Goal: Task Accomplishment & Management: Complete application form

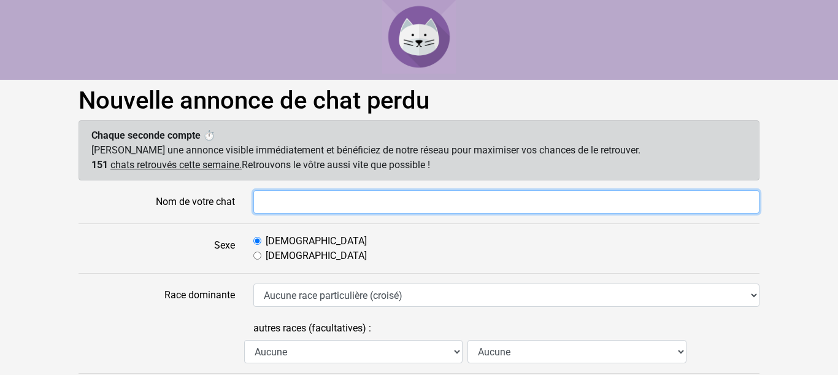
click at [300, 202] on input "Nom de votre chat" at bounding box center [506, 201] width 506 height 23
type input "j"
type input "Joy"
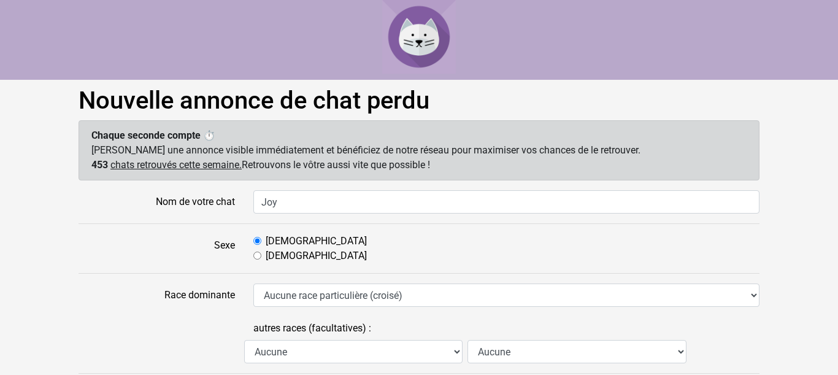
click at [256, 256] on input "[DEMOGRAPHIC_DATA]" at bounding box center [257, 255] width 8 height 8
radio input "true"
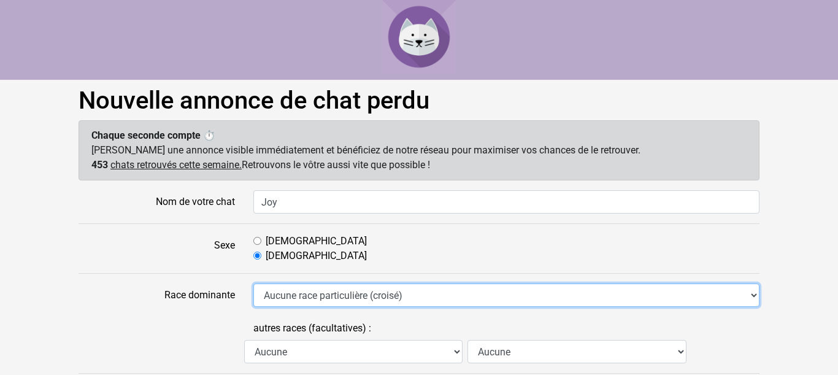
click at [253, 283] on select "Aucune race particulière (croisé) Abyssin Américain à poil dur American Bobtail…" at bounding box center [506, 294] width 506 height 23
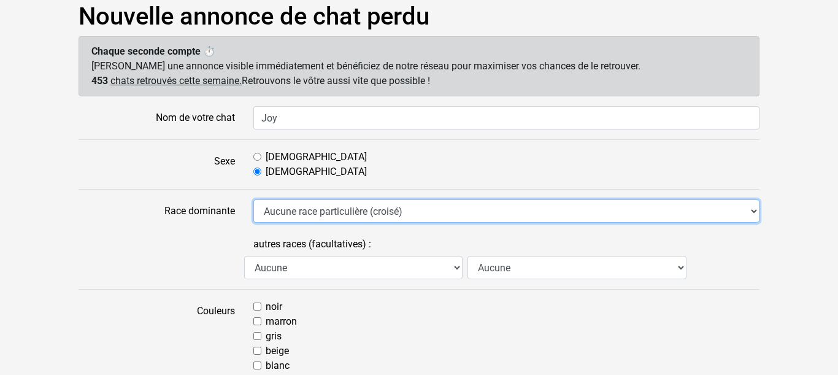
scroll to position [85, 0]
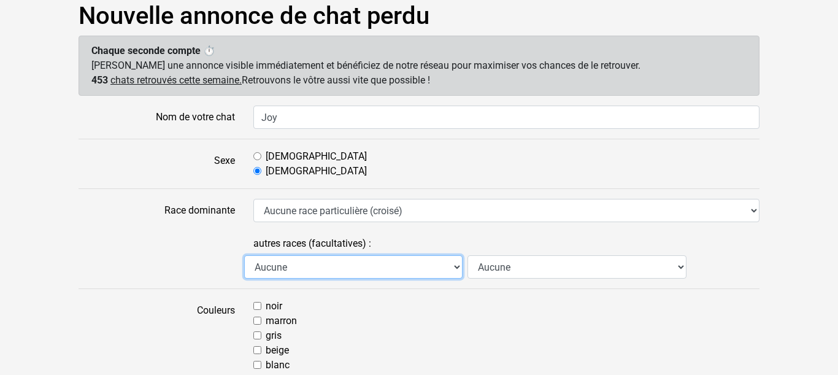
click at [244, 255] on select "Aucune Abyssin Américain à poil dur American Bobtail American Shorthair Angora …" at bounding box center [353, 266] width 218 height 23
select select "18"
click option "Européen" at bounding box center [0, 0] width 0 height 0
click at [244, 255] on select "Aucune Abyssin Américain à poil dur American Bobtail American Shorthair Angora …" at bounding box center [353, 266] width 218 height 23
click at [651, 273] on div "Aucune Abyssin Américain à poil dur American Bobtail American Shorthair Angora …" at bounding box center [506, 266] width 524 height 23
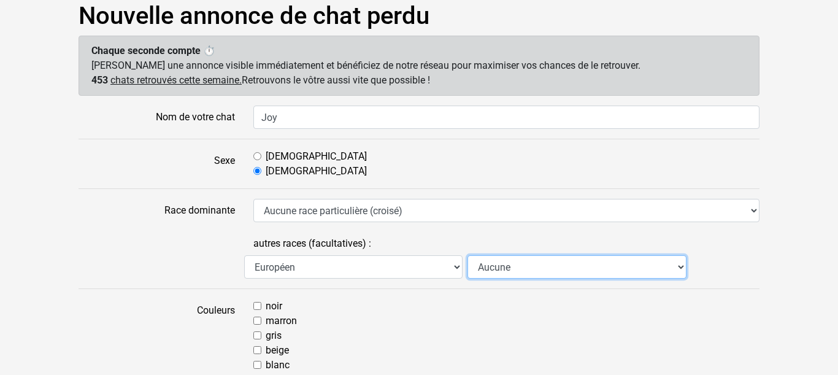
click at [467, 255] on select "Aucune Abyssin Américain à poil dur American Bobtail American Shorthair Angora …" at bounding box center [576, 266] width 218 height 23
select select "13"
click option "Chat de gouttière" at bounding box center [0, 0] width 0 height 0
click at [467, 255] on select "Aucune Abyssin Américain à poil dur American Bobtail American Shorthair Angora …" at bounding box center [576, 266] width 218 height 23
select select
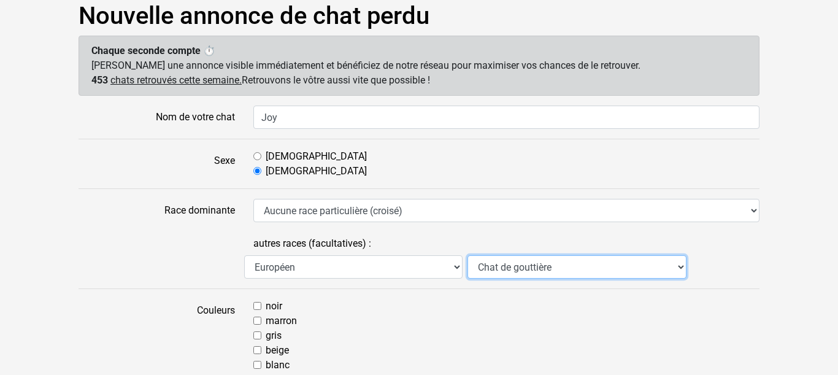
click option "Aucune" at bounding box center [0, 0] width 0 height 0
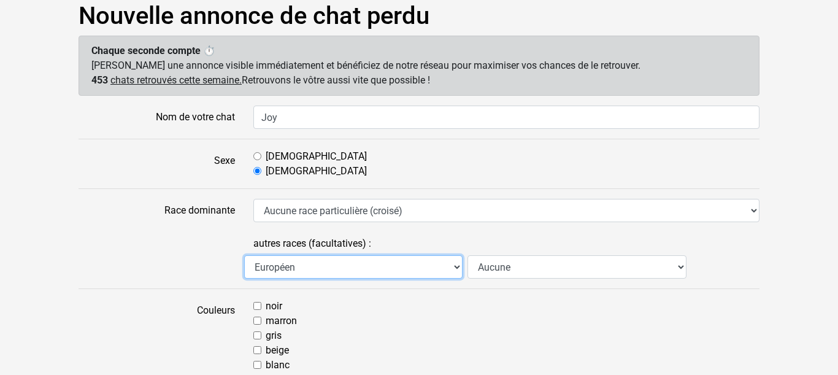
click at [244, 255] on select "Aucune Abyssin Américain à poil dur American Bobtail American Shorthair Angora …" at bounding box center [353, 266] width 218 height 23
click at [191, 252] on div "autres races (facultatives) : Aucune Abyssin Américain à poil dur American Bobt…" at bounding box center [418, 255] width 699 height 47
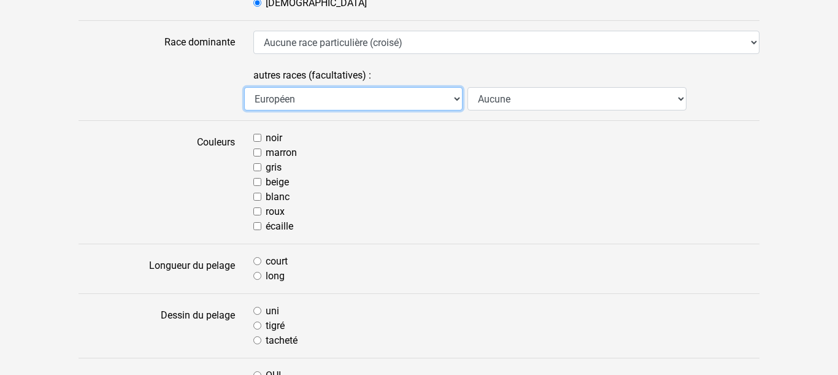
scroll to position [254, 0]
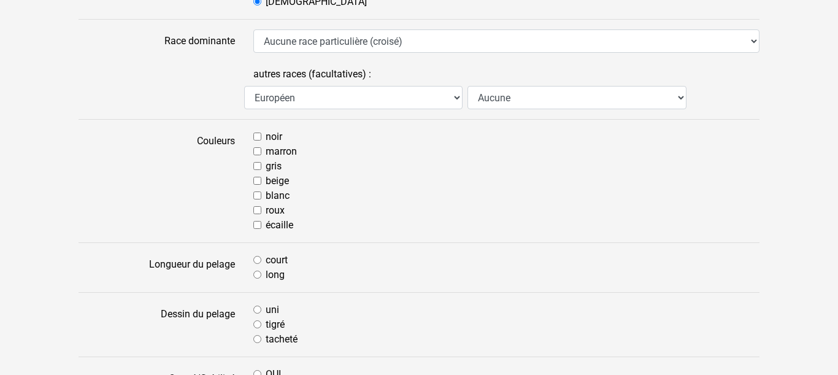
click at [259, 256] on input "court" at bounding box center [257, 260] width 8 height 8
radio input "true"
click at [259, 165] on input "gris" at bounding box center [257, 166] width 8 height 8
checkbox input "true"
click at [258, 323] on input "tigré" at bounding box center [257, 324] width 8 height 8
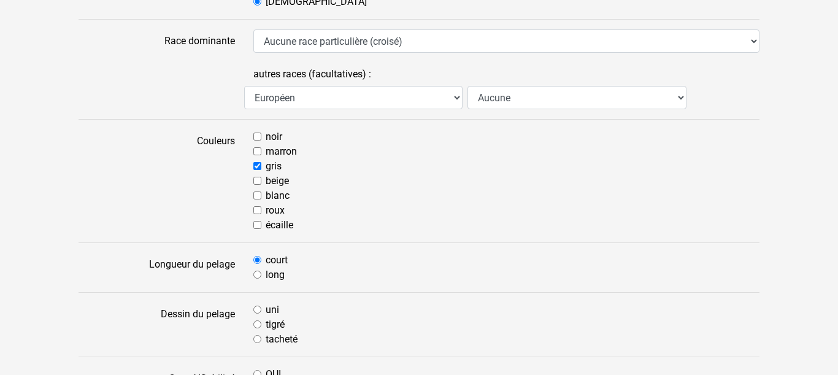
radio input "true"
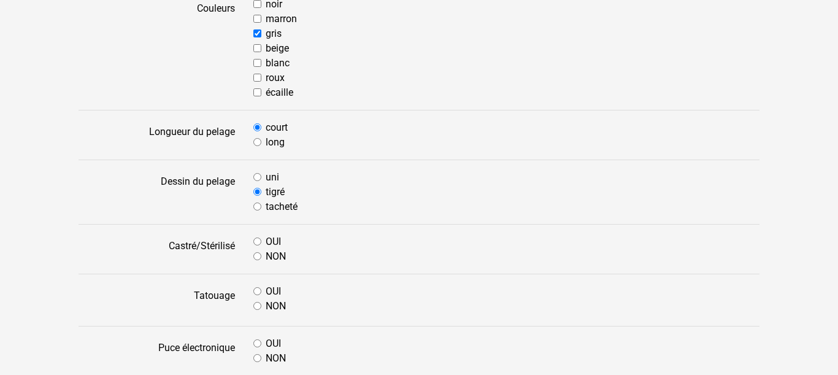
scroll to position [423, 0]
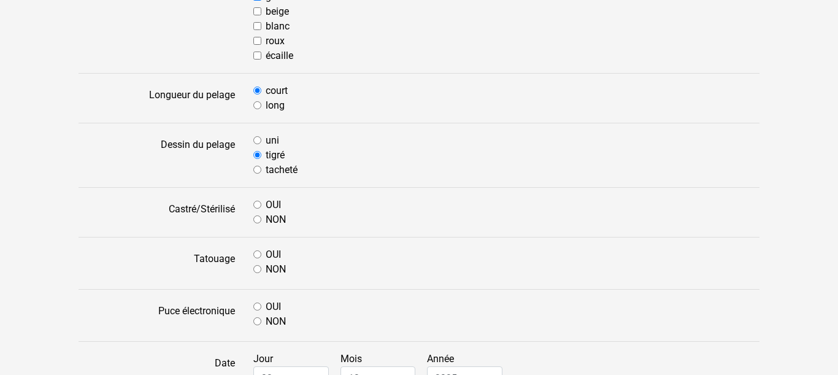
click at [259, 251] on input "OUI" at bounding box center [257, 254] width 8 height 8
radio input "true"
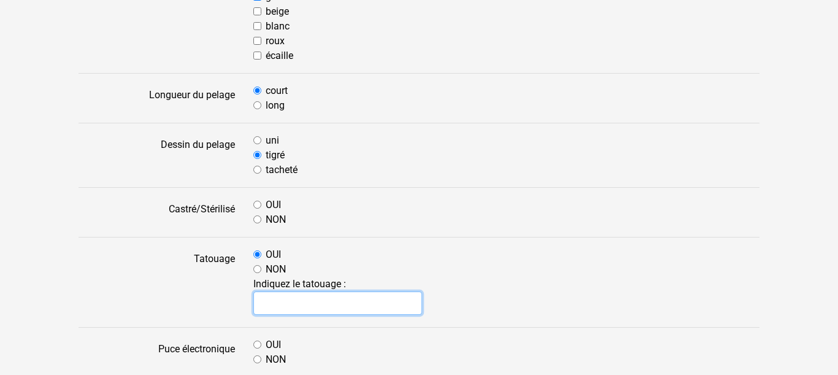
click at [277, 302] on input "text" at bounding box center [337, 302] width 169 height 23
click at [334, 307] on input "[PERSON_NAME]" at bounding box center [337, 302] width 169 height 23
drag, startPoint x: 334, startPoint y: 307, endPoint x: 308, endPoint y: 304, distance: 26.5
click at [308, 304] on input "[PERSON_NAME]" at bounding box center [337, 302] width 169 height 23
type input "t"
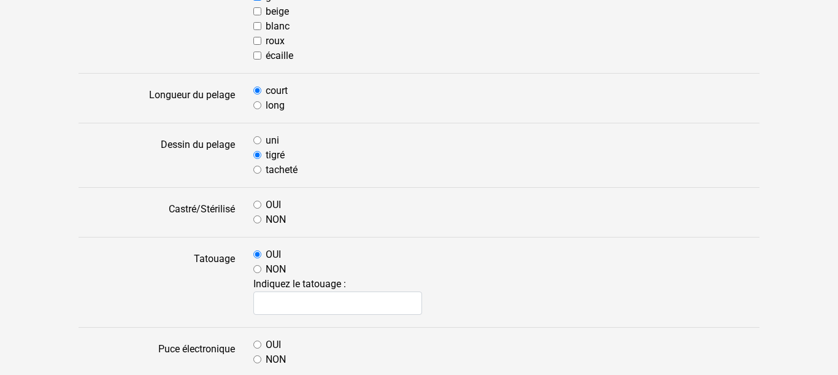
click at [231, 303] on label "Tatouage" at bounding box center [156, 282] width 175 height 70
click at [256, 266] on input "NON" at bounding box center [257, 269] width 8 height 8
radio input "true"
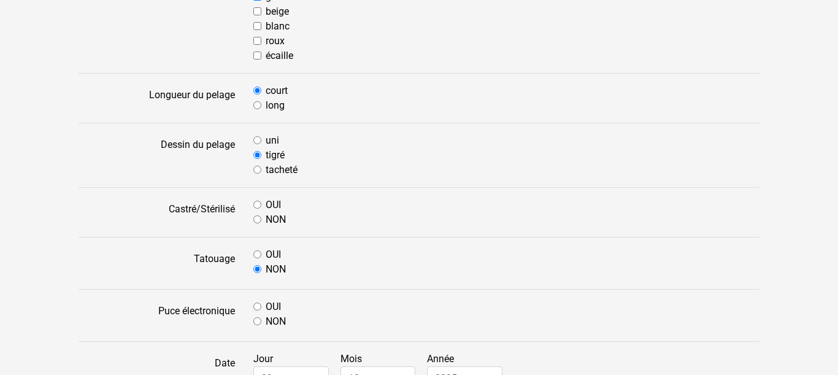
click at [248, 253] on div "OUI NON Indiquez le tatouage :" at bounding box center [506, 263] width 524 height 32
click at [257, 253] on input "OUI" at bounding box center [257, 254] width 8 height 8
radio input "true"
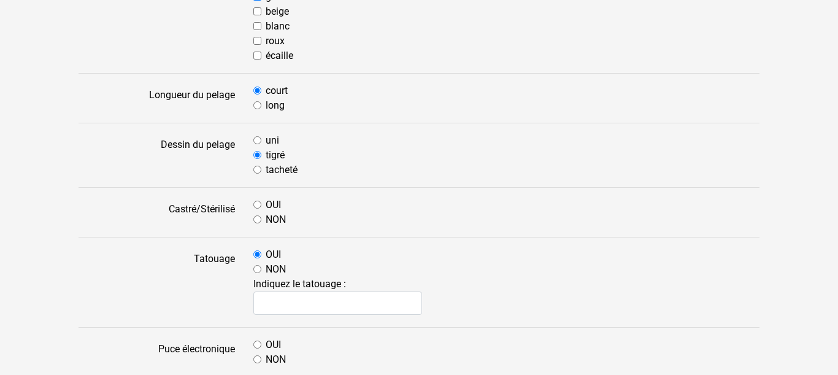
click at [259, 266] on input "NON" at bounding box center [257, 269] width 8 height 8
radio input "true"
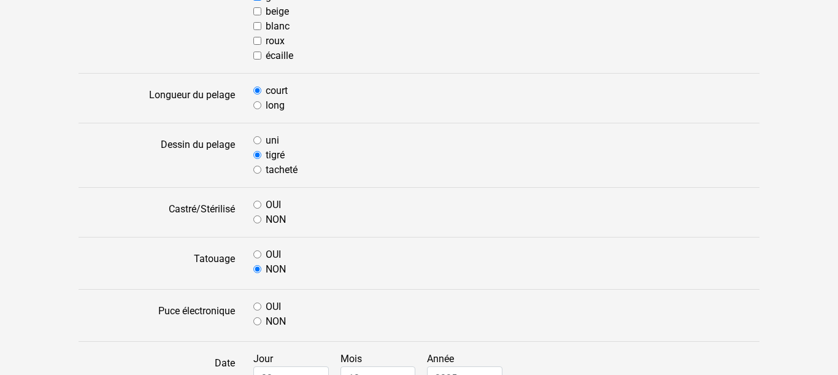
click at [259, 305] on input "OUI" at bounding box center [257, 306] width 8 height 8
radio input "true"
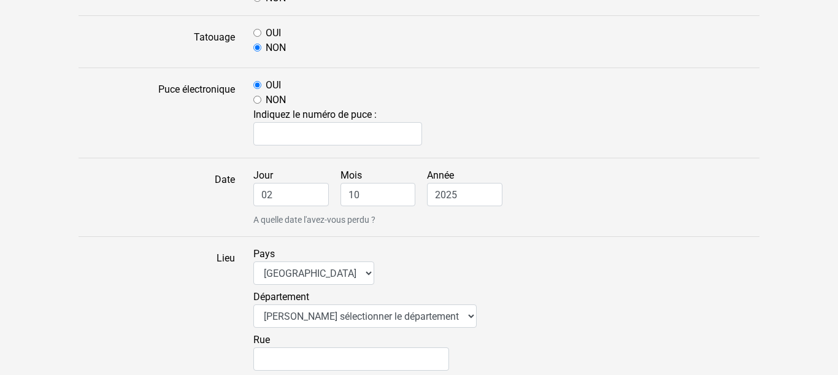
scroll to position [677, 0]
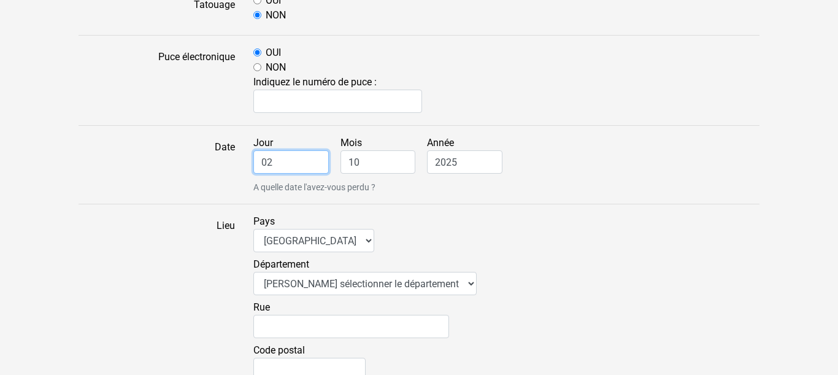
click at [275, 161] on input "02" at bounding box center [290, 161] width 75 height 23
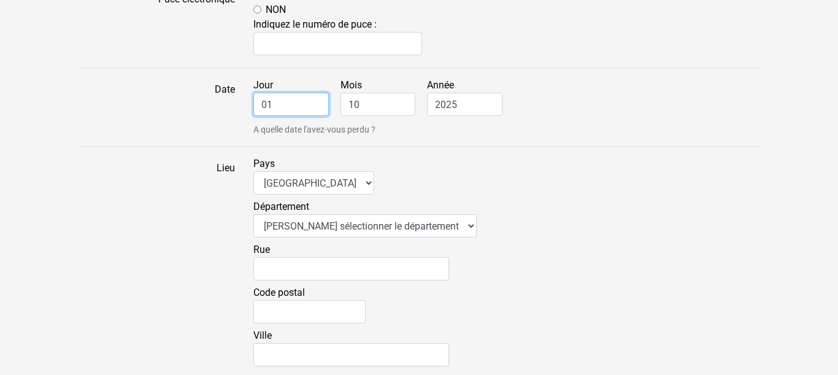
scroll to position [761, 0]
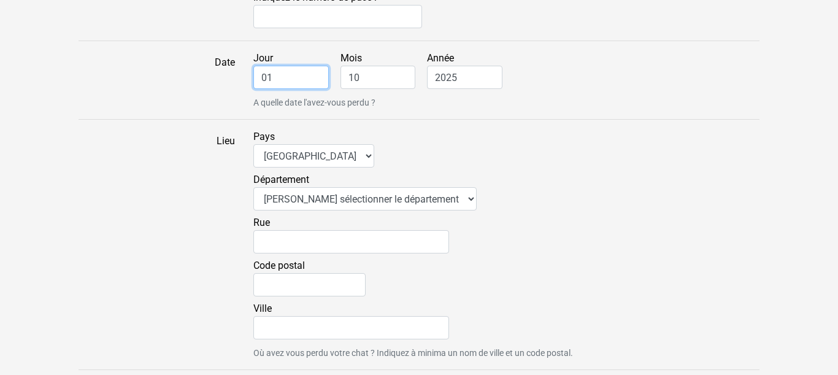
type input "01"
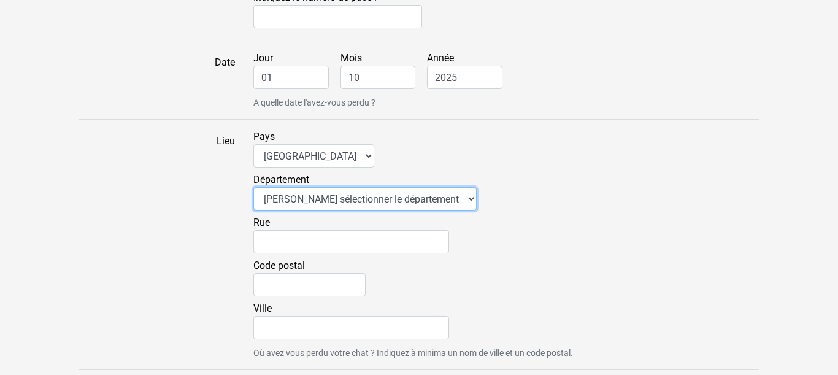
select select "45"
click option "45 - [GEOGRAPHIC_DATA]" at bounding box center [0, 0] width 0 height 0
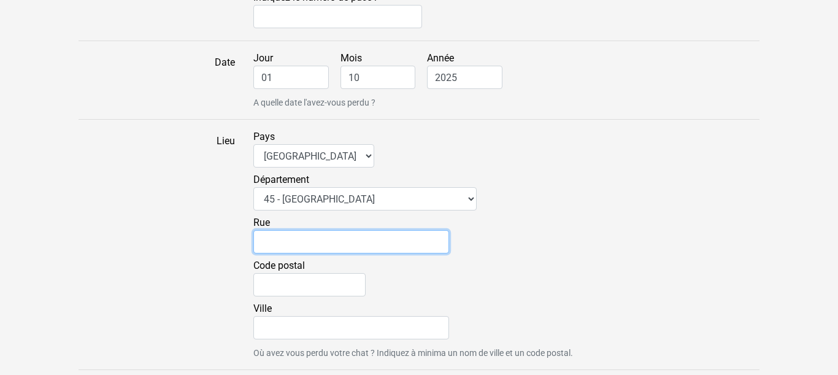
click at [283, 250] on input "Rue" at bounding box center [351, 241] width 196 height 23
type input "[GEOGRAPHIC_DATA][PERSON_NAME]"
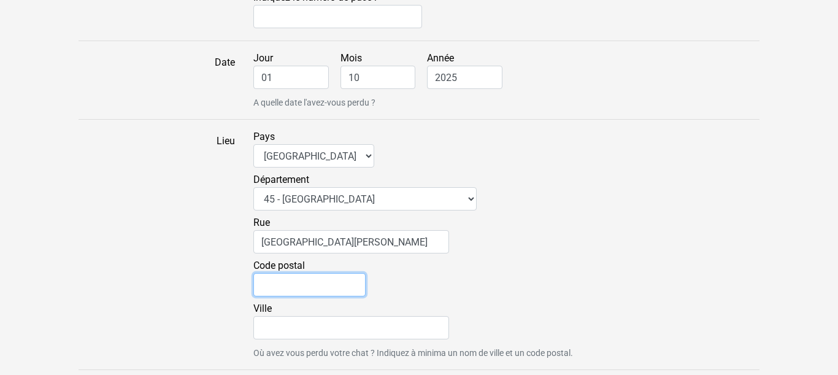
click at [278, 280] on input "Code postal" at bounding box center [309, 284] width 112 height 23
type input "45160"
